Goal: Transaction & Acquisition: Purchase product/service

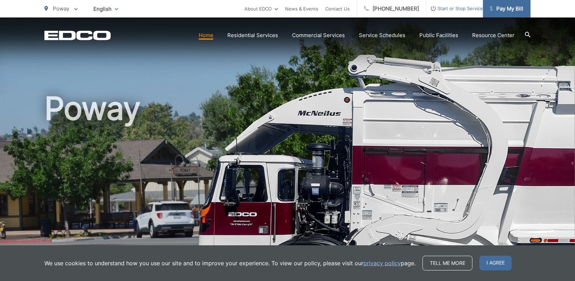
click at [511, 7] on span "Pay My Bill" at bounding box center [506, 9] width 33 height 8
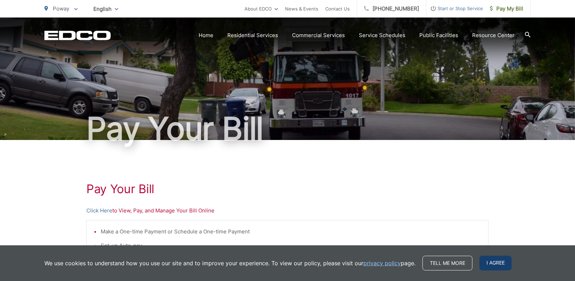
click at [498, 265] on span "I agree" at bounding box center [495, 263] width 32 height 15
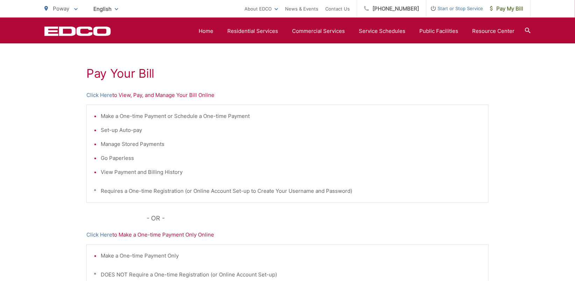
scroll to position [102, 0]
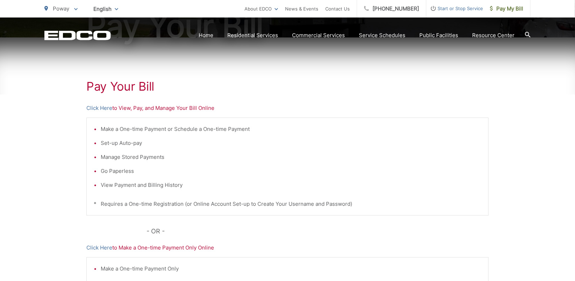
click at [193, 111] on p "Click Here to View, Pay, and Manage Your Bill Online" at bounding box center [287, 108] width 402 height 8
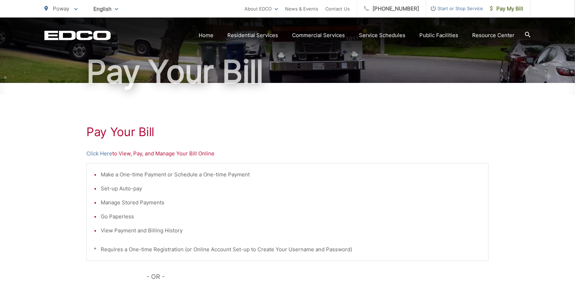
scroll to position [0, 0]
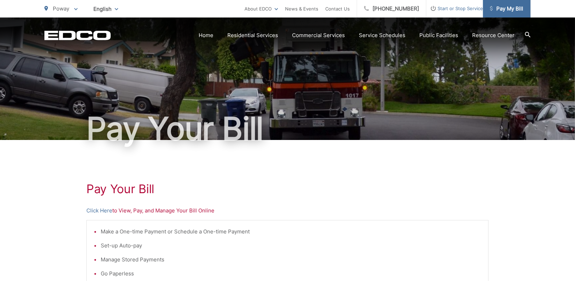
click at [512, 6] on span "Pay My Bill" at bounding box center [506, 9] width 33 height 8
click at [97, 209] on link "Click Here" at bounding box center [99, 210] width 26 height 8
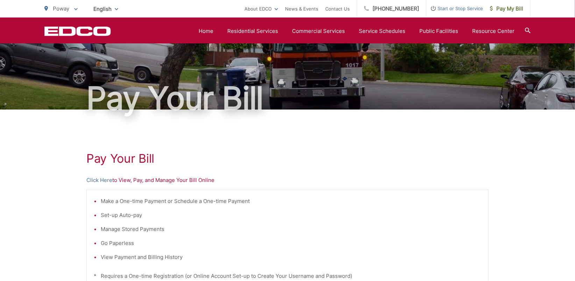
scroll to position [26, 0]
